Goal: Information Seeking & Learning: Learn about a topic

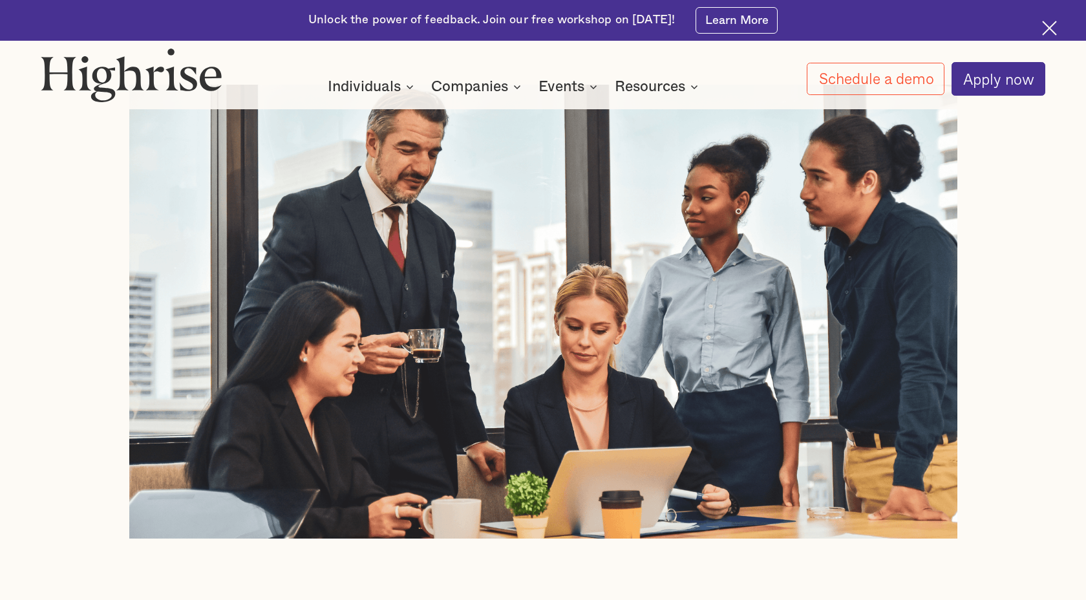
scroll to position [532, 0]
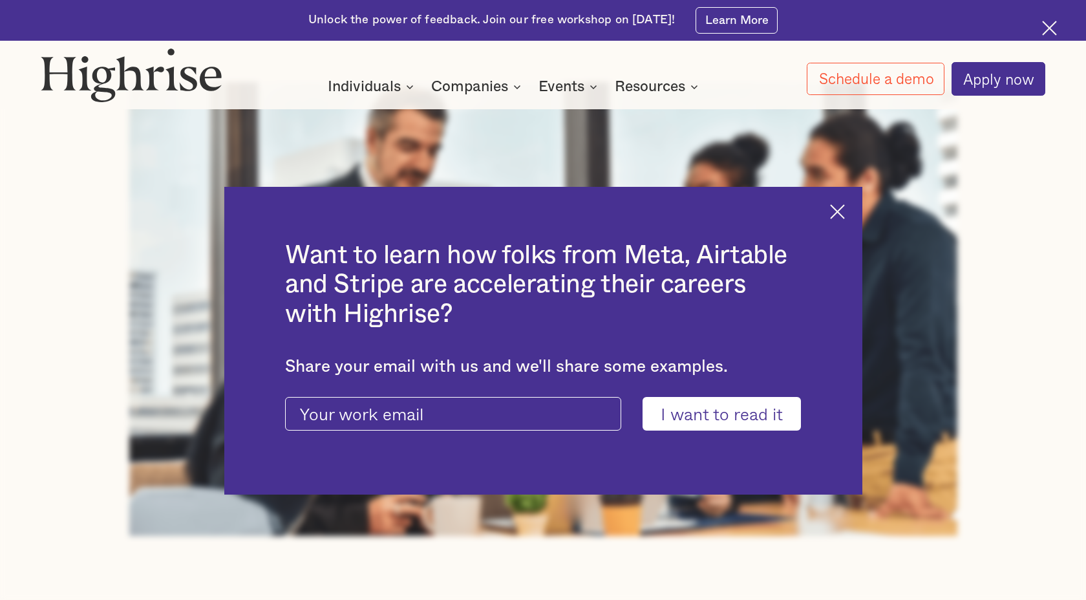
click at [843, 212] on img at bounding box center [837, 211] width 15 height 15
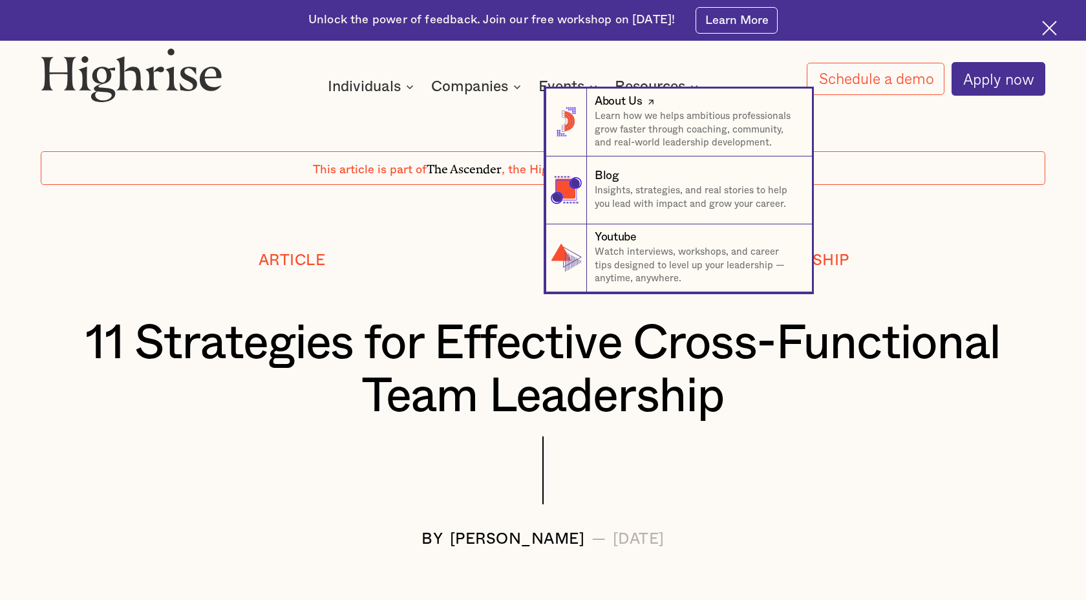
scroll to position [9, 0]
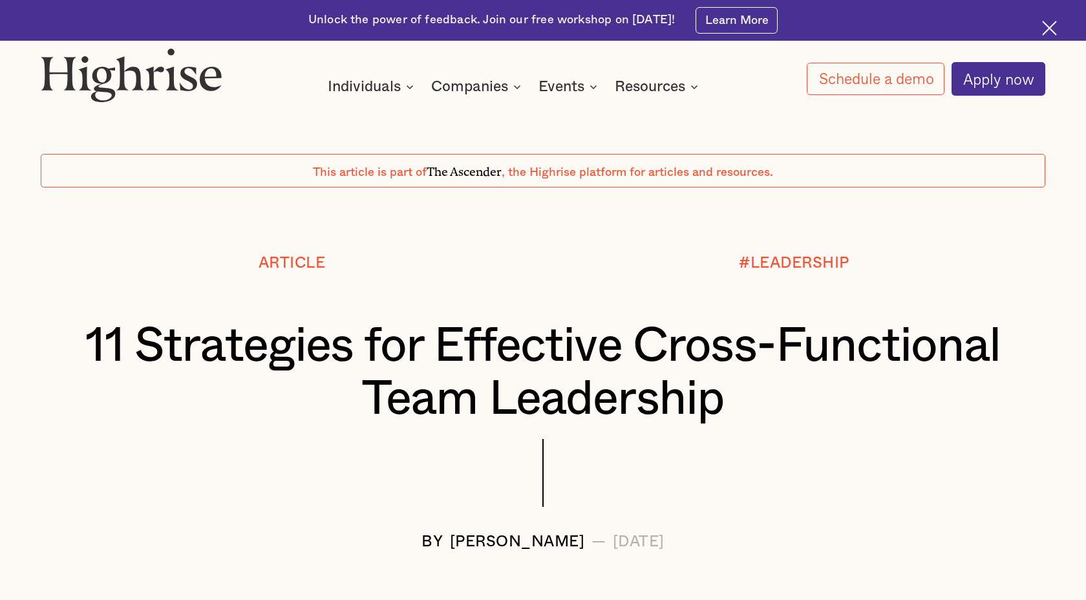
click at [1052, 29] on img at bounding box center [1049, 28] width 15 height 15
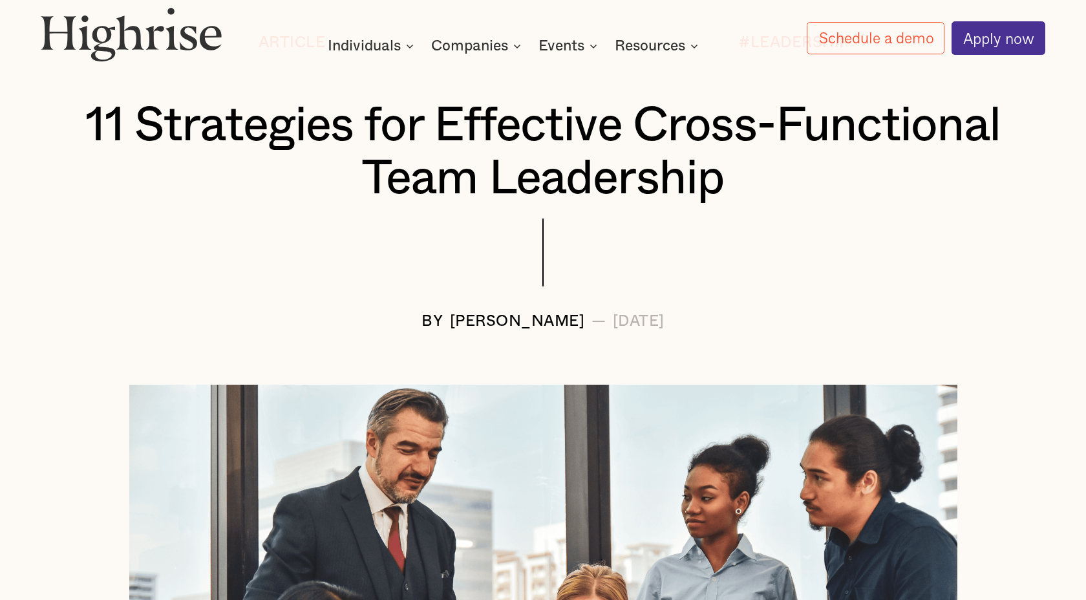
scroll to position [198, 0]
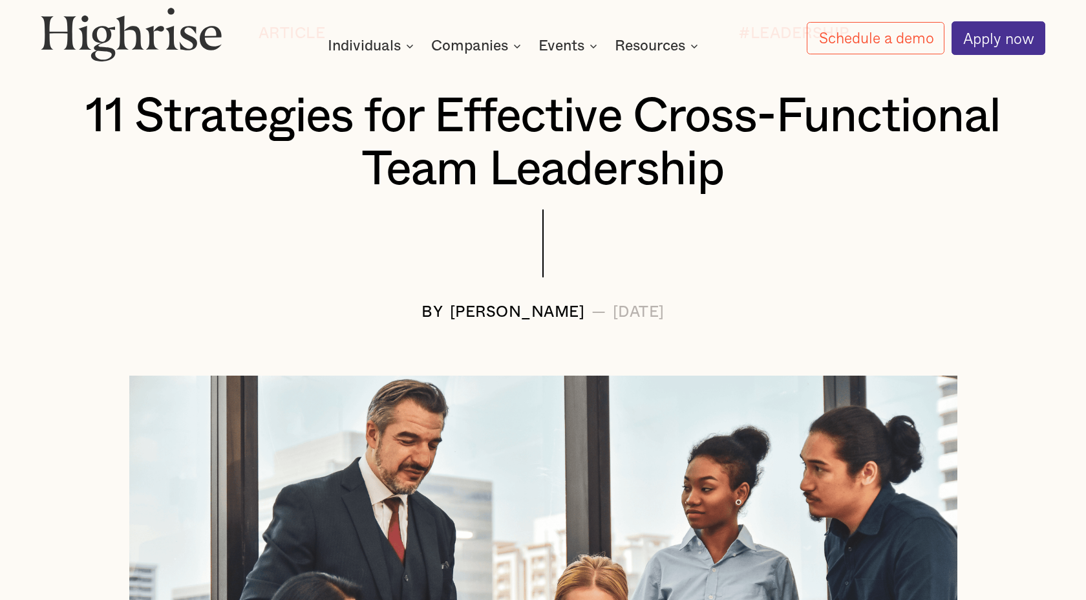
click at [737, 160] on h1 "11 Strategies for Effective Cross-Functional Team Leadership" at bounding box center [544, 144] width 922 height 107
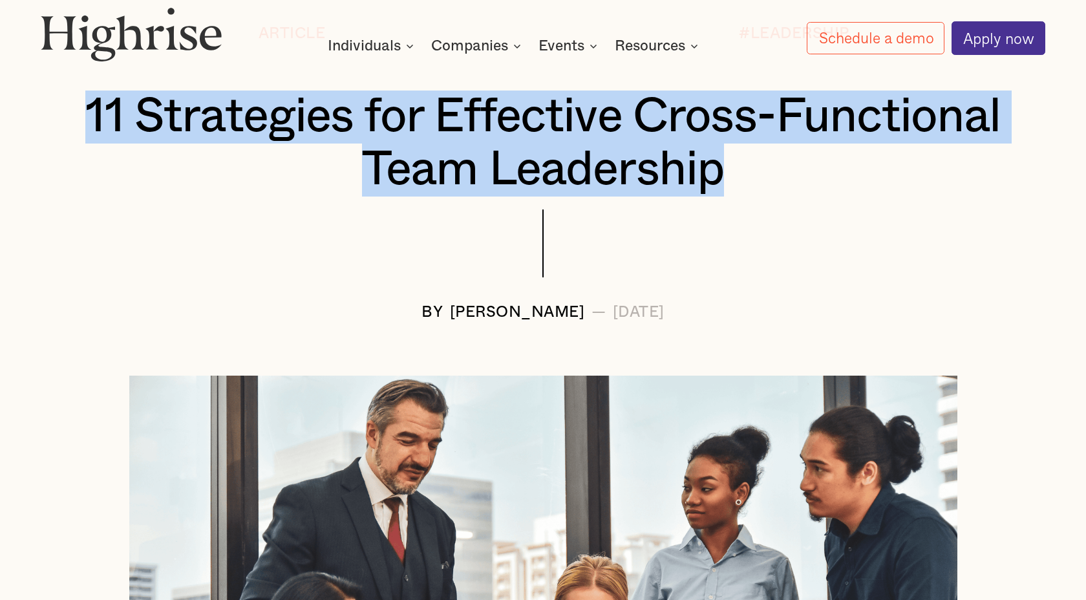
drag, startPoint x: 715, startPoint y: 169, endPoint x: 89, endPoint y: 106, distance: 629.1
click at [89, 106] on h1 "11 Strategies for Effective Cross-Functional Team Leadership" at bounding box center [544, 144] width 922 height 107
copy h1 "11 Strategies for Effective Cross-Functional Team Leadership"
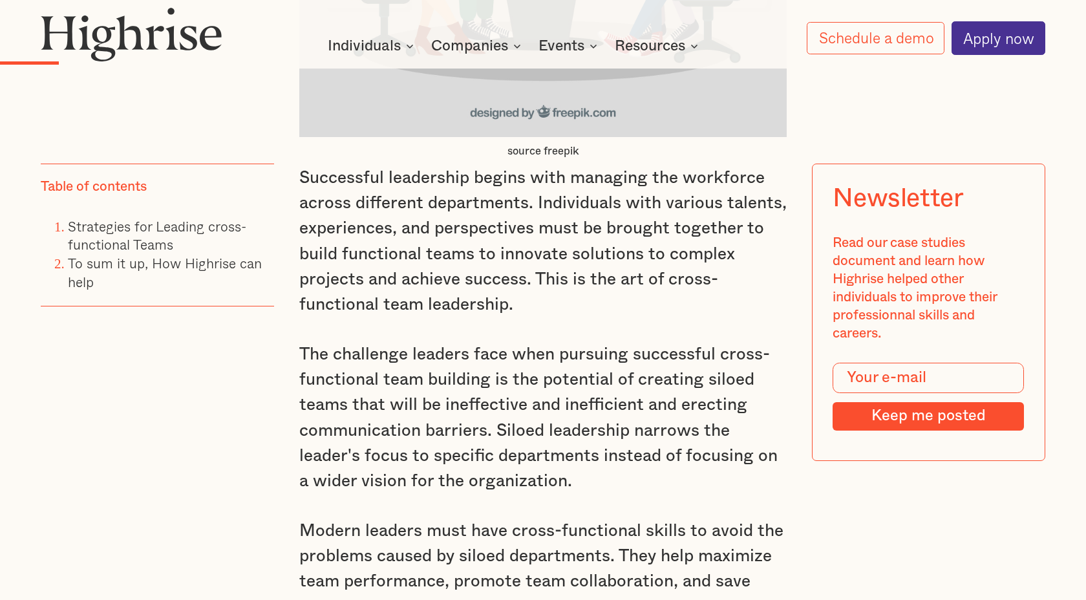
scroll to position [1539, 0]
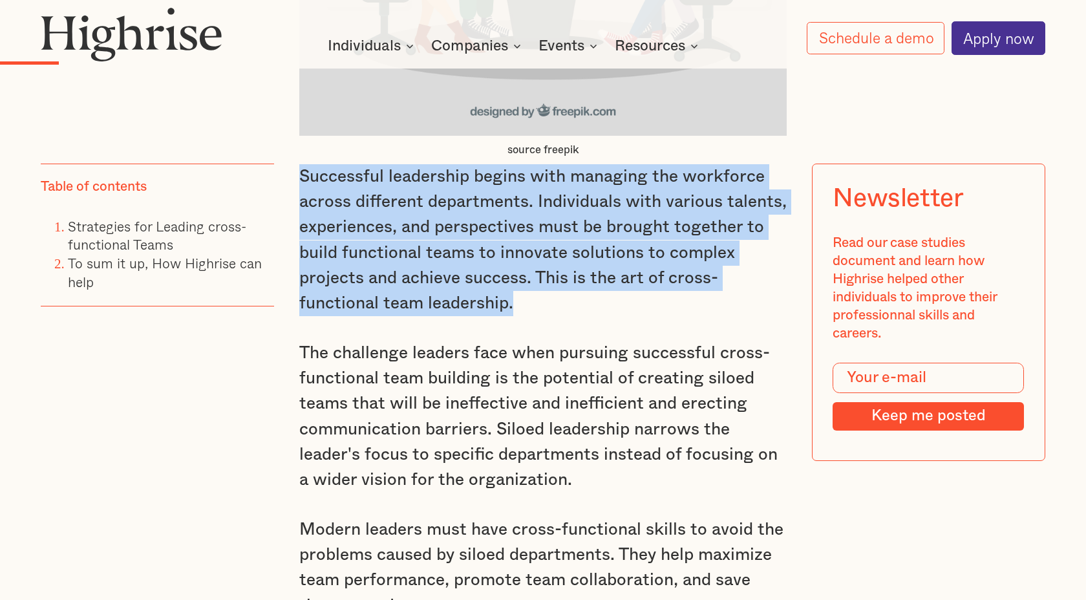
drag, startPoint x: 527, startPoint y: 308, endPoint x: 299, endPoint y: 181, distance: 261.1
click at [299, 181] on p "Successful leadership begins with managing the workforce across different depar…" at bounding box center [543, 240] width 488 height 153
copy p "Successful leadership begins with managing the workforce across different depar…"
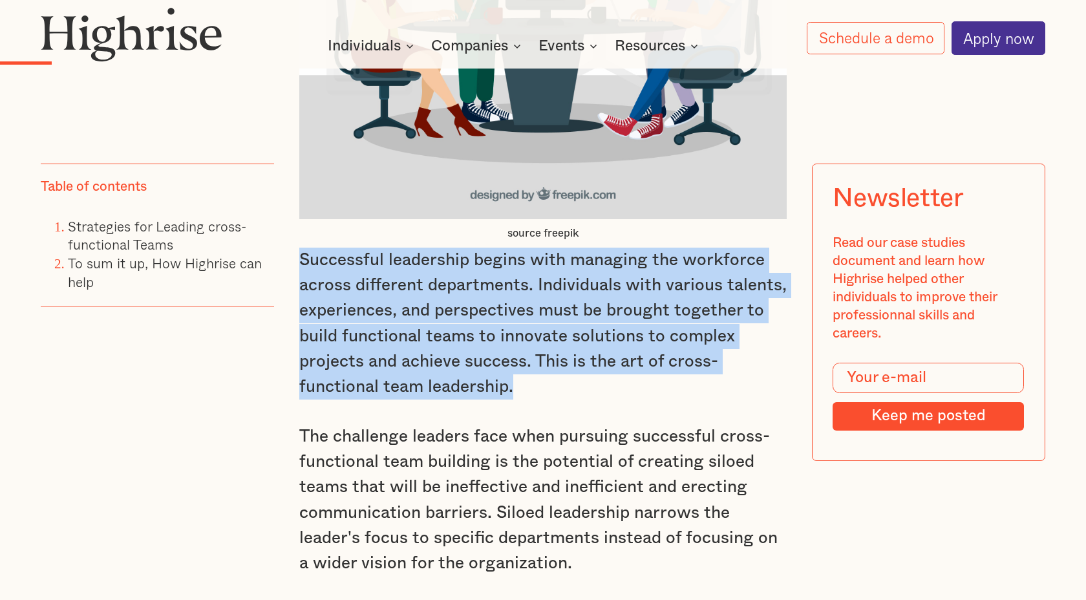
scroll to position [1465, 0]
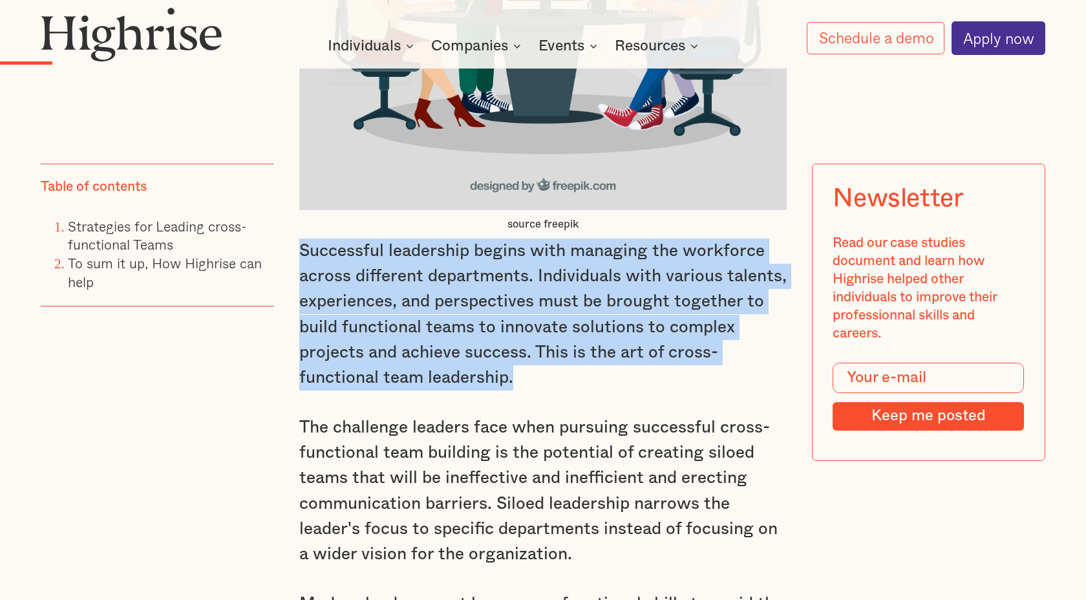
copy p "Successful leadership begins with managing the workforce across different depar…"
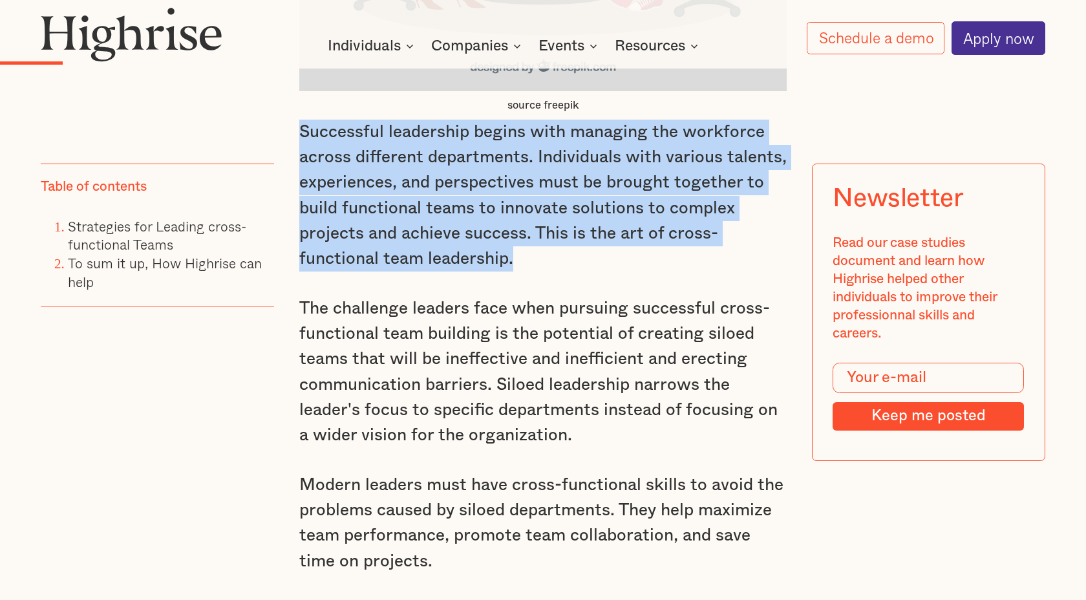
scroll to position [1579, 0]
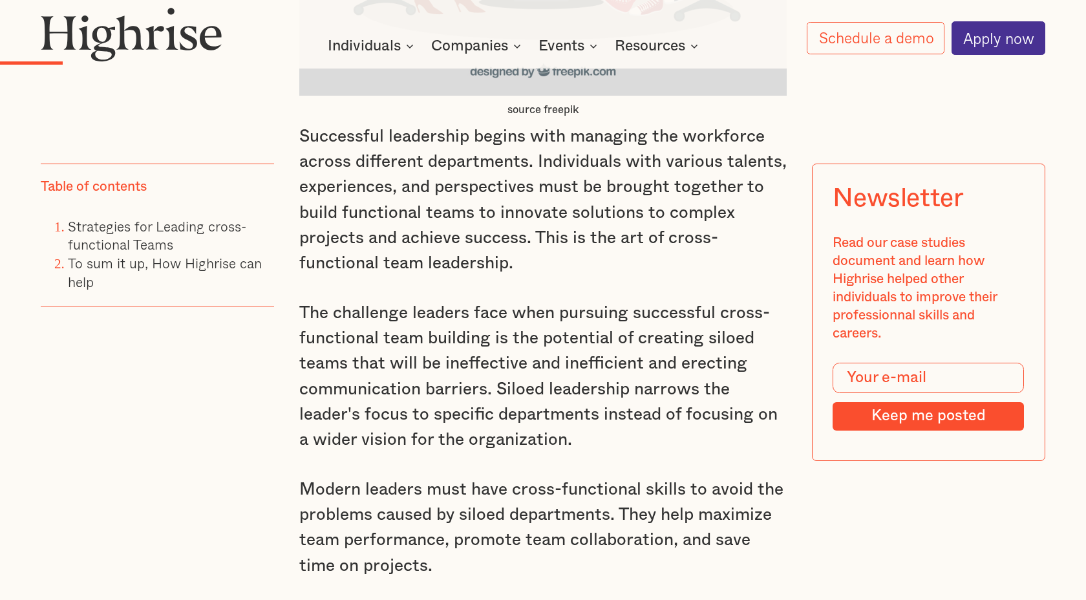
click at [655, 360] on p "The challenge leaders face when pursuing successful cross-functional team build…" at bounding box center [543, 377] width 488 height 153
click at [490, 383] on p "The challenge leaders face when pursuing successful cross-functional team build…" at bounding box center [543, 377] width 488 height 153
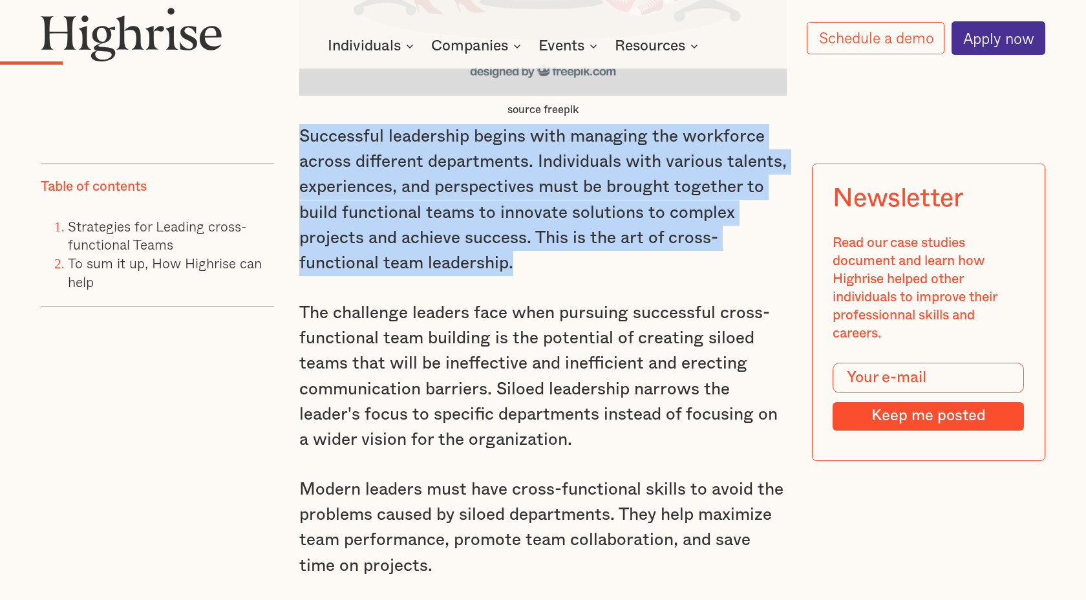
drag, startPoint x: 519, startPoint y: 261, endPoint x: 301, endPoint y: 135, distance: 251.2
click at [301, 135] on p "Successful leadership begins with managing the workforce across different depar…" at bounding box center [543, 200] width 488 height 153
copy p "Successful leadership begins with managing the workforce across different depar…"
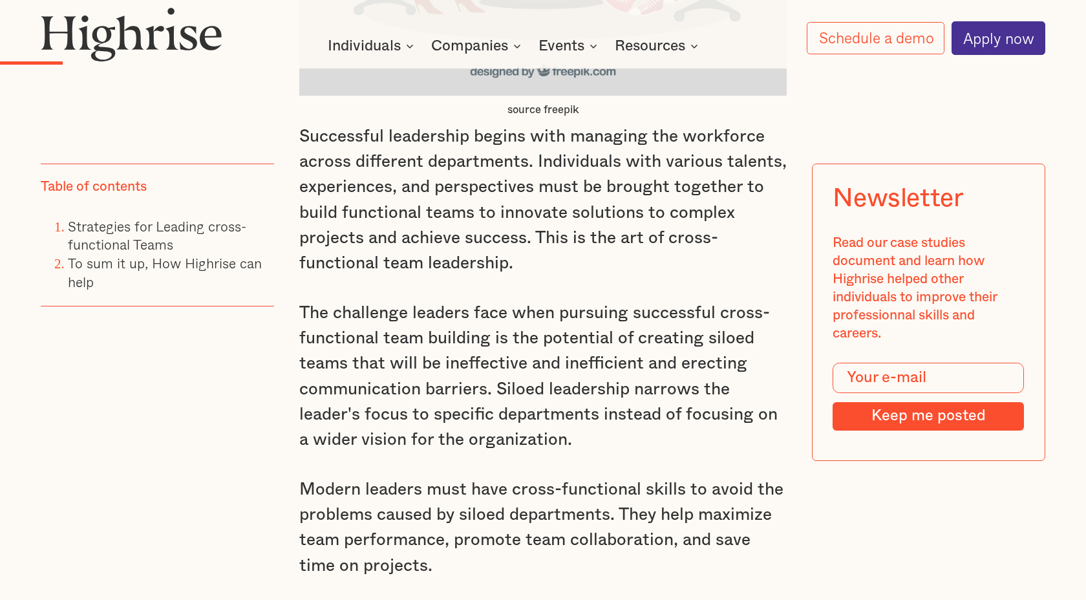
click at [609, 337] on p "The challenge leaders face when pursuing successful cross-functional team build…" at bounding box center [543, 377] width 488 height 153
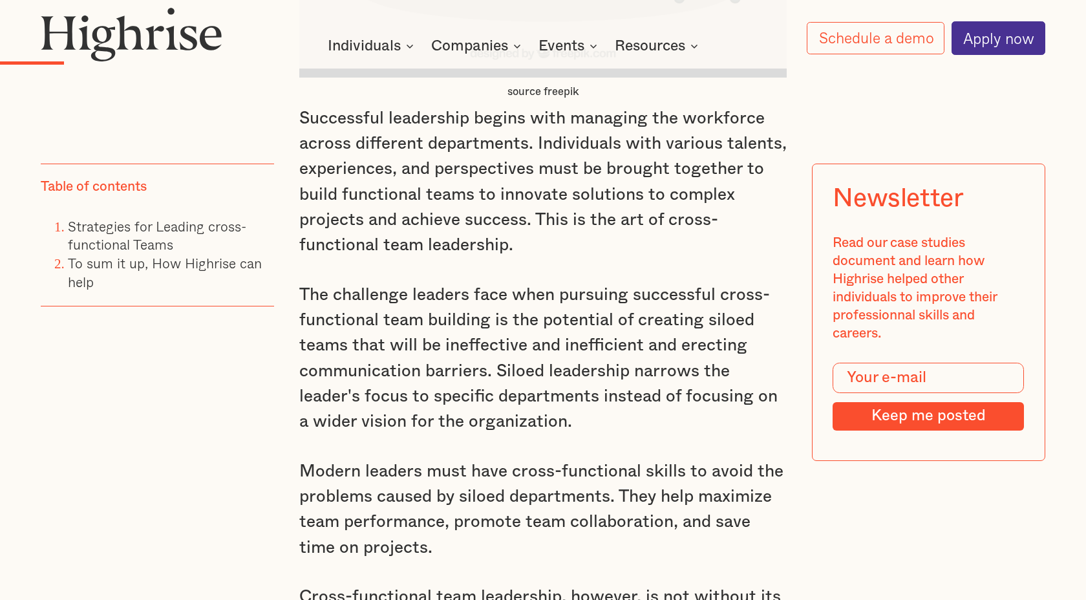
scroll to position [1600, 0]
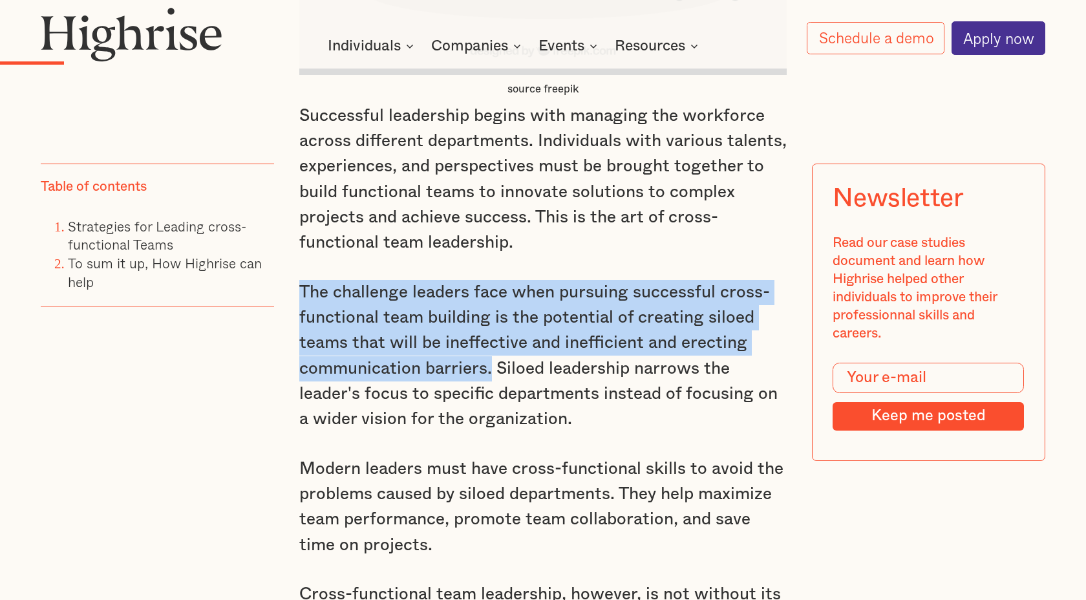
drag, startPoint x: 490, startPoint y: 366, endPoint x: 303, endPoint y: 291, distance: 200.8
click at [303, 291] on p "The challenge leaders face when pursuing successful cross-functional team build…" at bounding box center [543, 356] width 488 height 153
copy p "The challenge leaders face when pursuing successful cross-functional team build…"
